Goal: Task Accomplishment & Management: Manage account settings

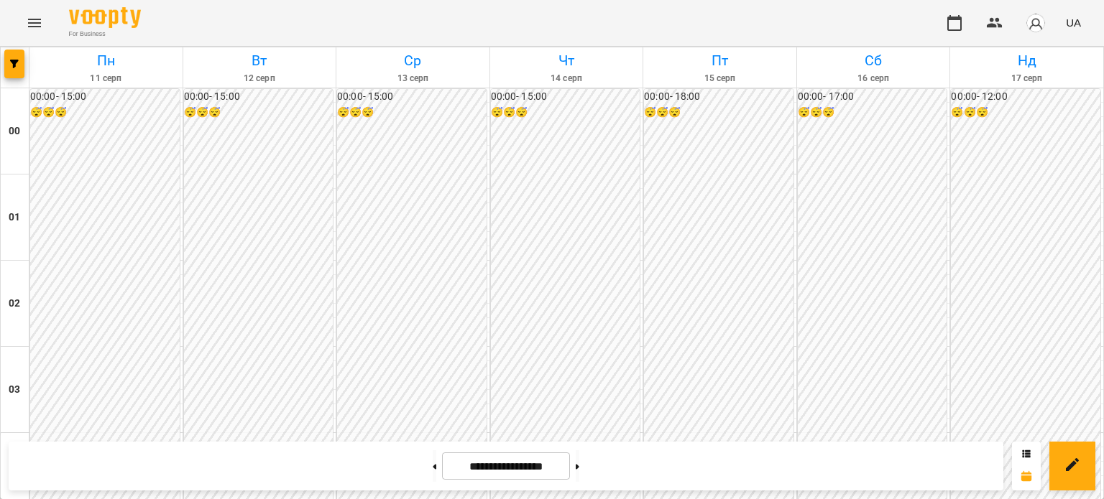
scroll to position [1437, 0]
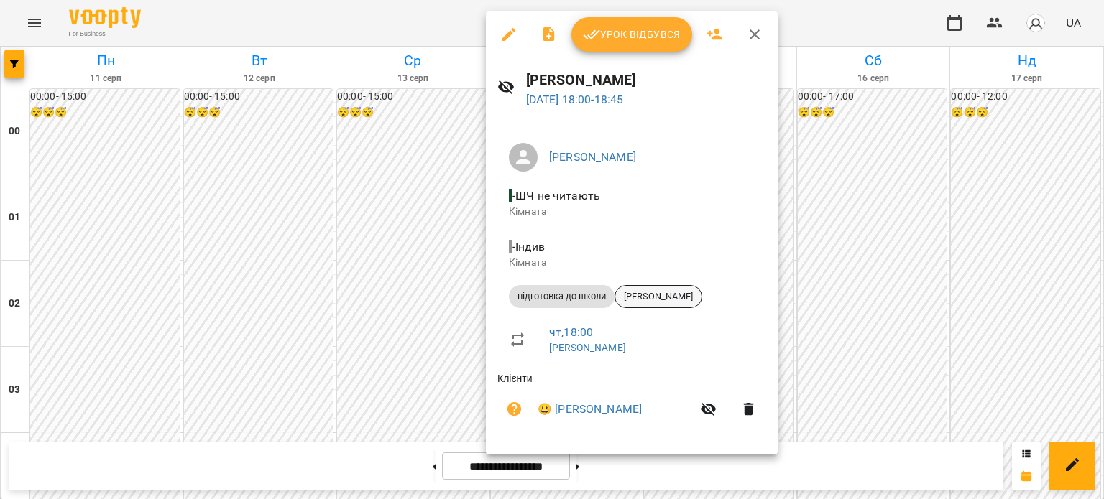
click at [655, 293] on span "[PERSON_NAME]" at bounding box center [658, 296] width 86 height 13
